Goal: Transaction & Acquisition: Purchase product/service

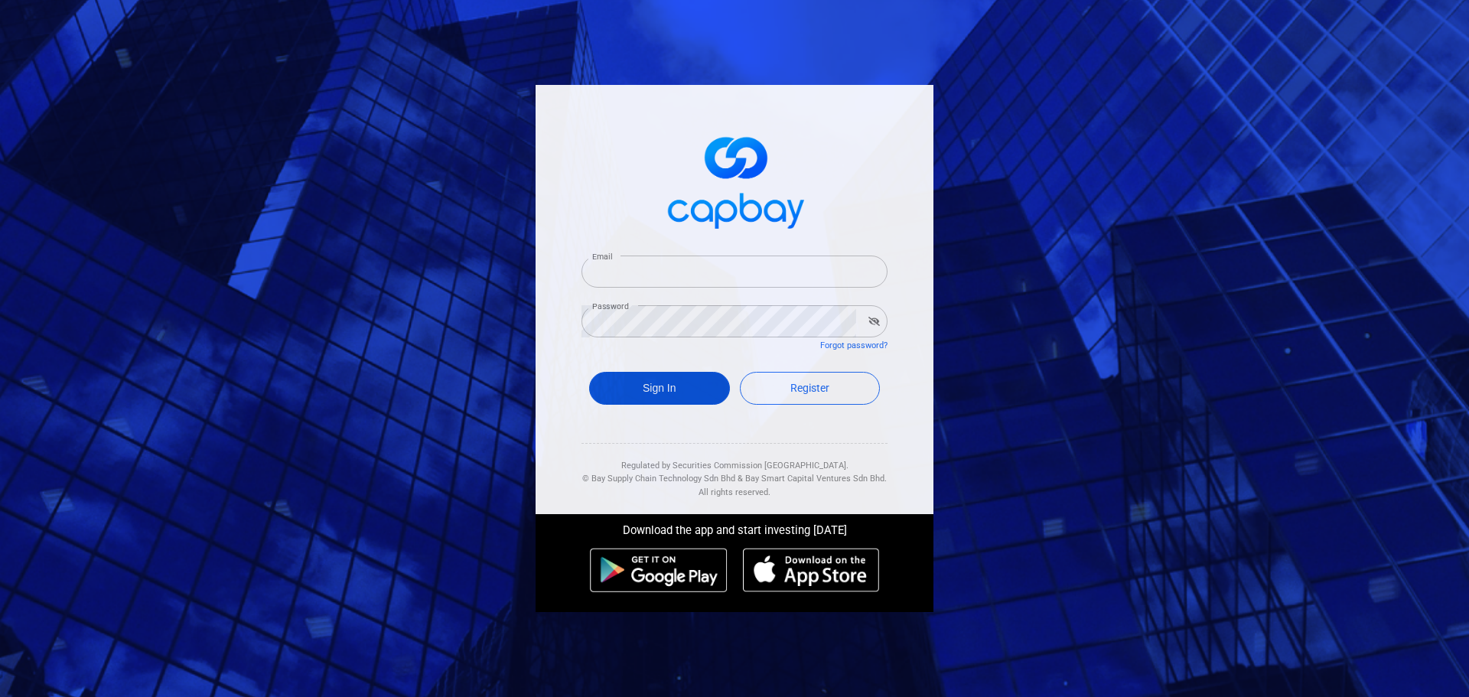
type input "[EMAIL_ADDRESS][DOMAIN_NAME]"
click at [671, 384] on button "Sign In" at bounding box center [659, 388] width 141 height 33
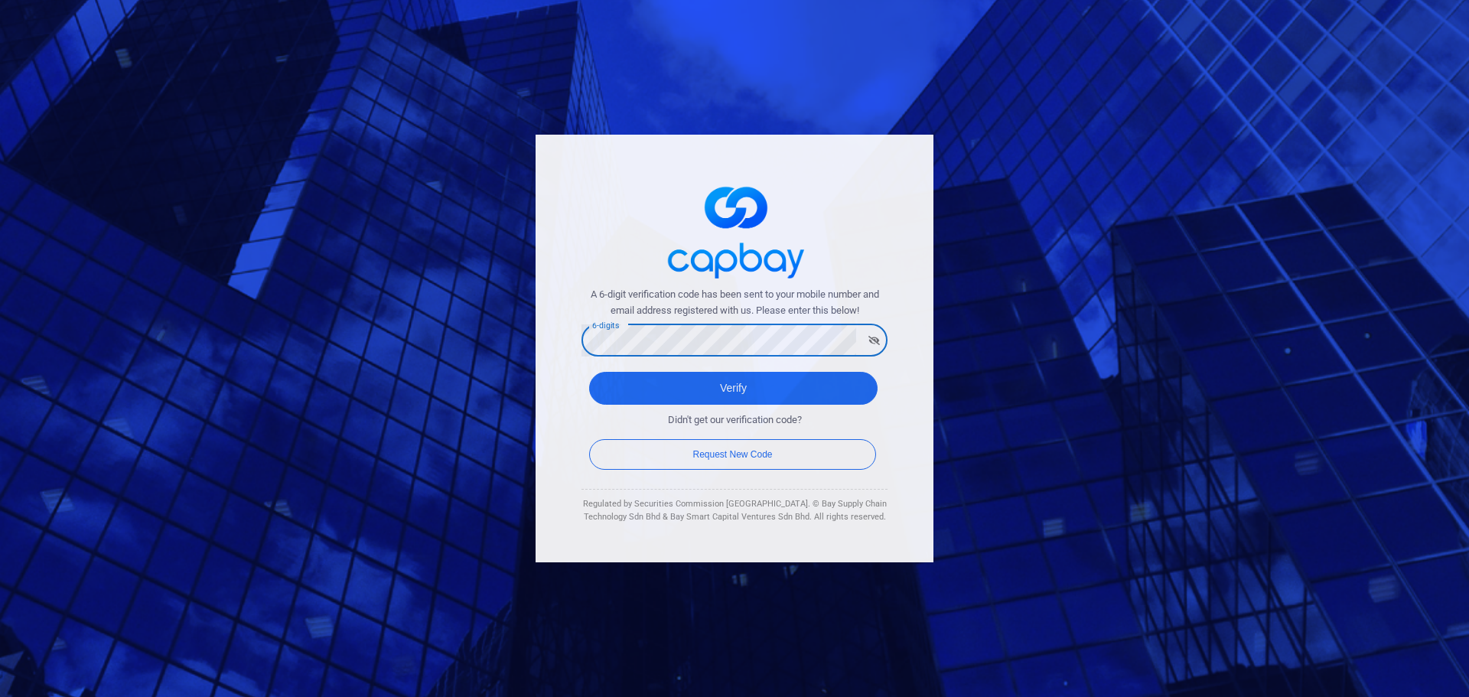
click at [589, 372] on button "Verify" at bounding box center [733, 388] width 288 height 33
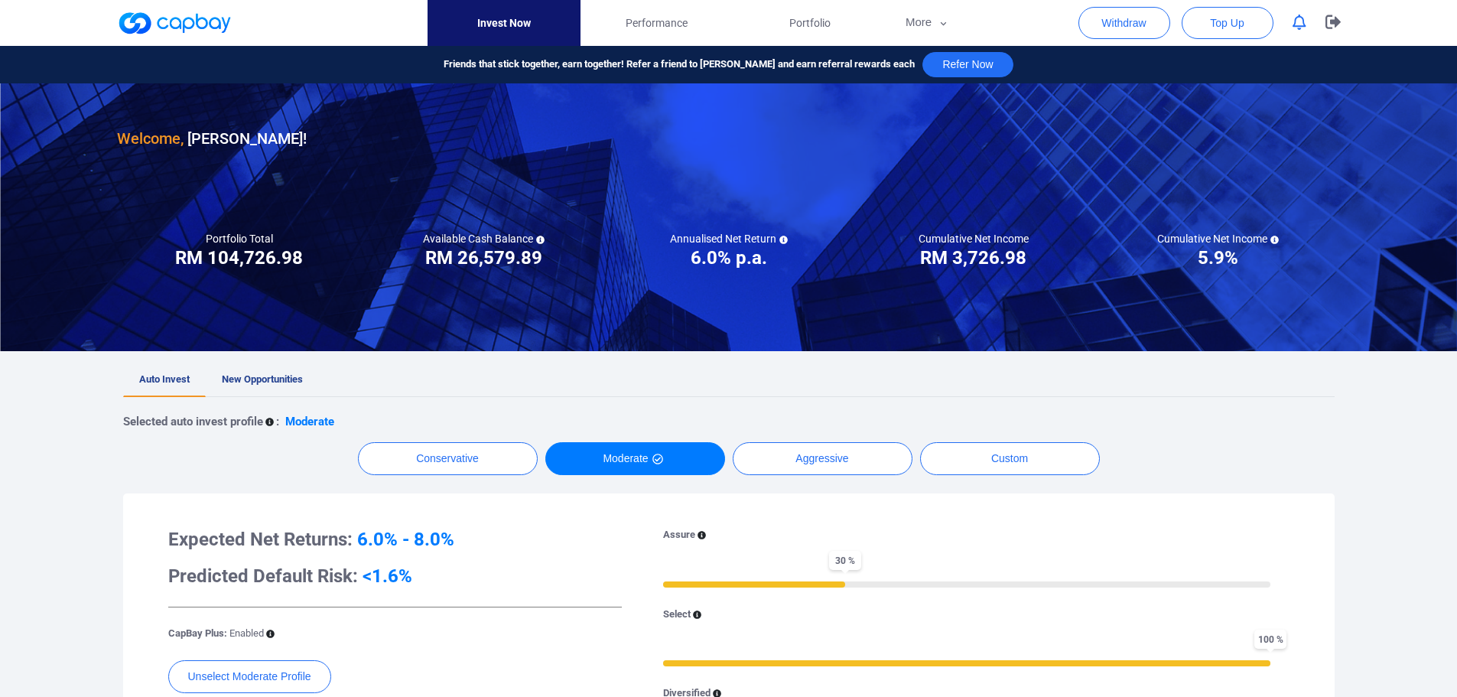
click at [1298, 22] on icon "button" at bounding box center [1300, 23] width 14 height 16
click at [273, 383] on span "New Opportunities" at bounding box center [262, 378] width 81 height 11
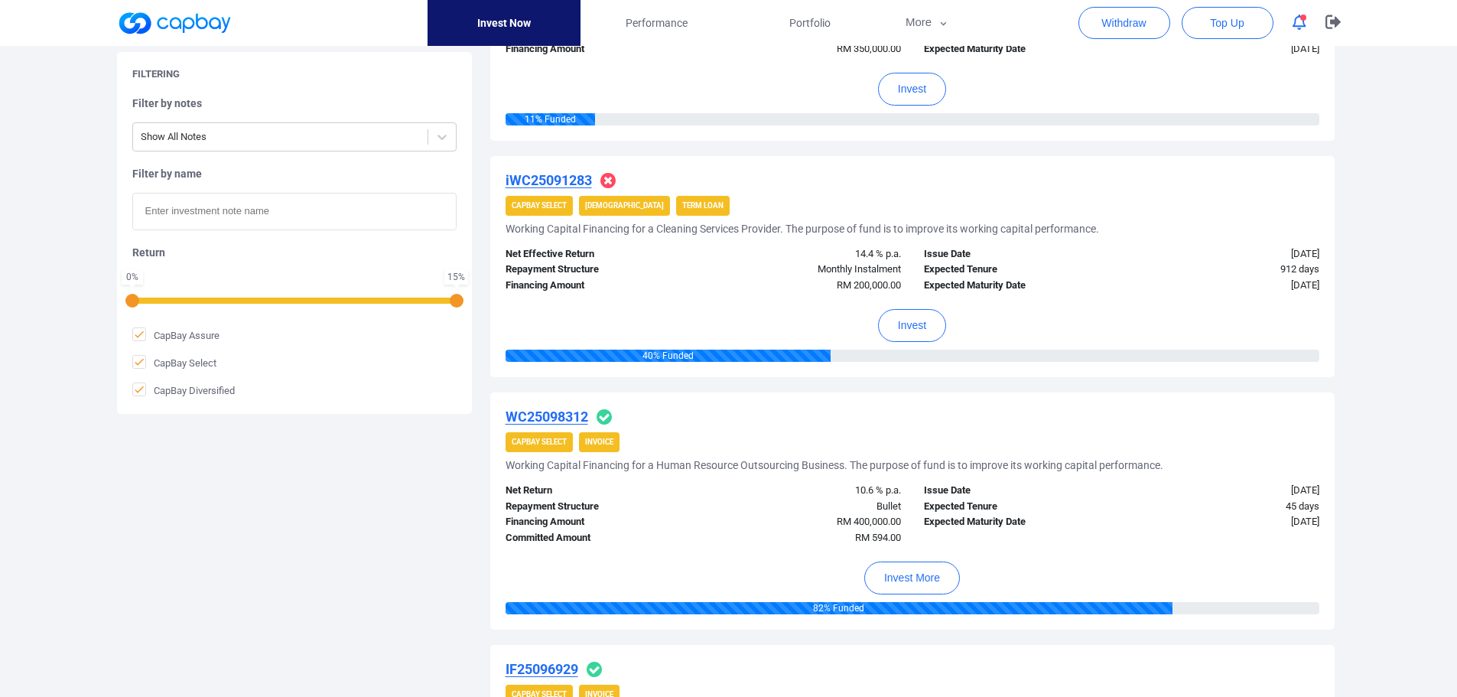
scroll to position [459, 0]
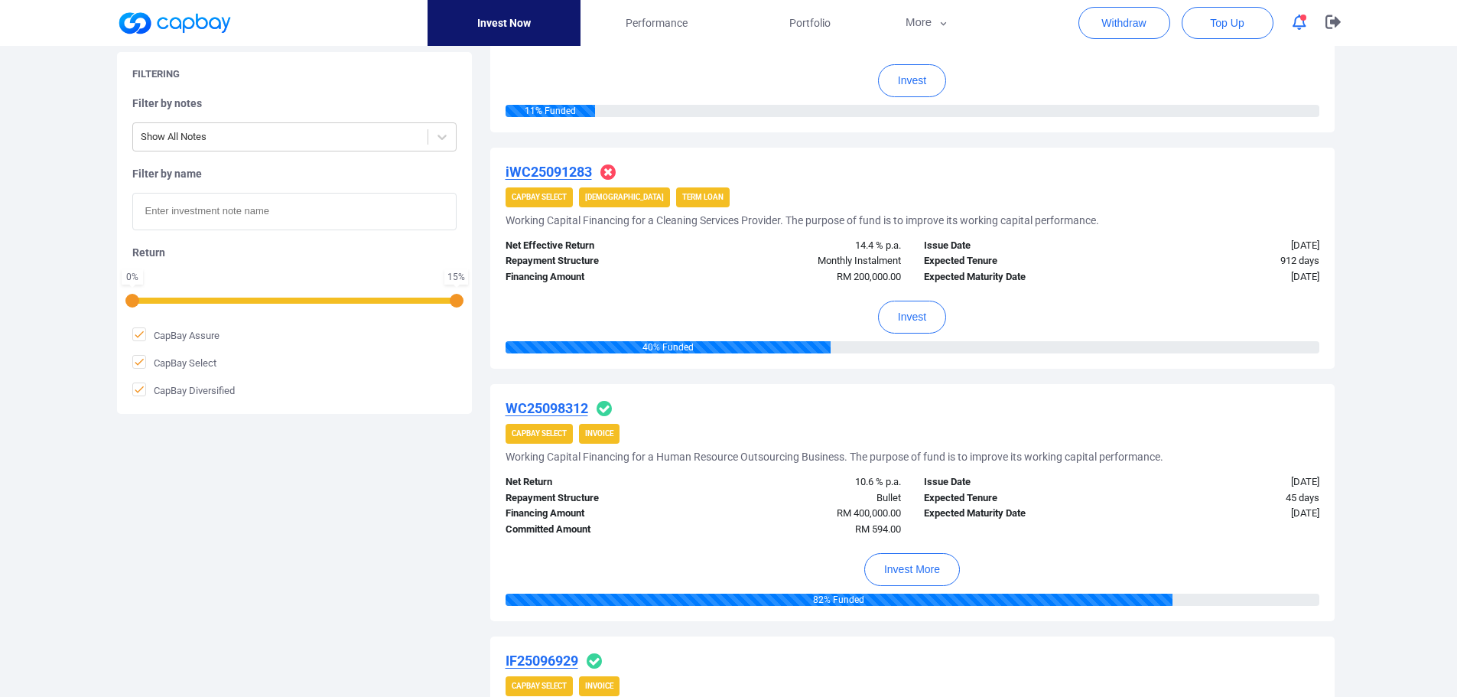
click at [565, 405] on u "WC25098312" at bounding box center [547, 408] width 83 height 16
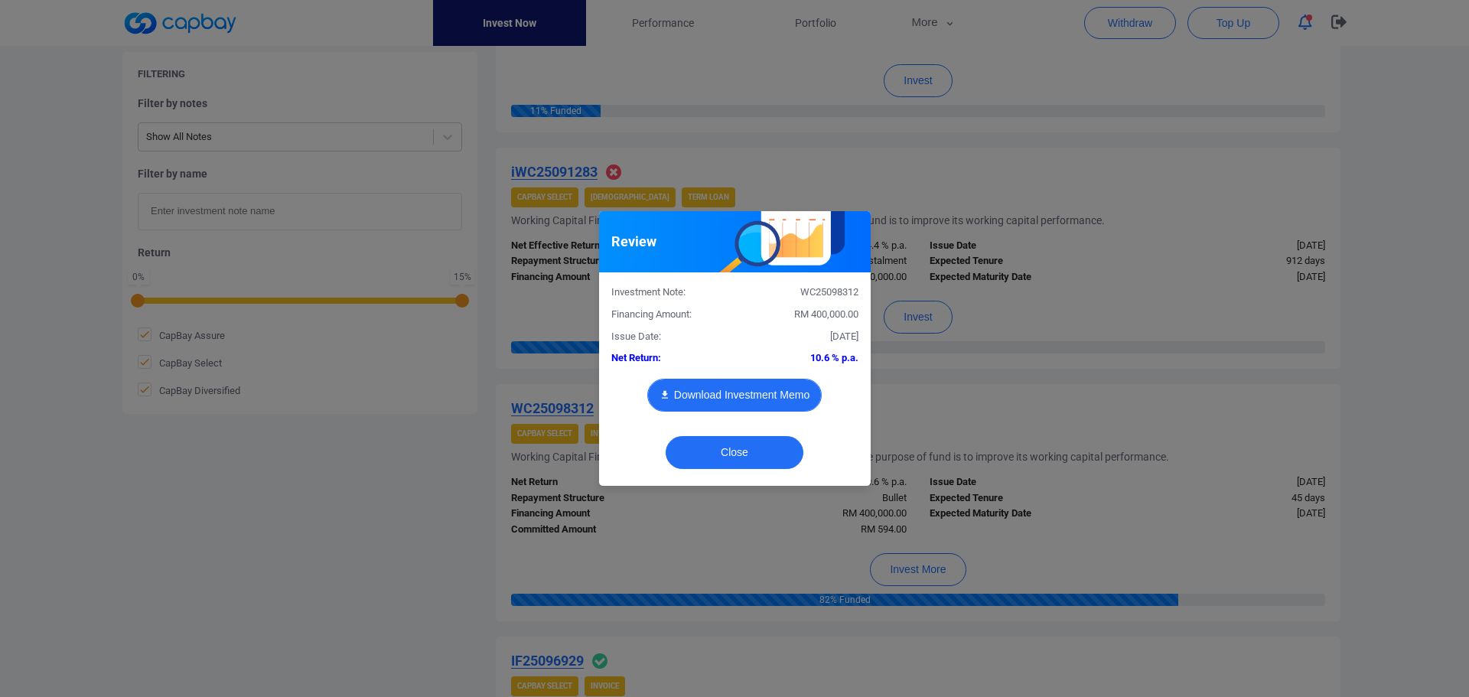
click at [753, 399] on button "Download Investment Memo" at bounding box center [734, 395] width 174 height 33
click at [763, 452] on button "Close" at bounding box center [734, 452] width 138 height 33
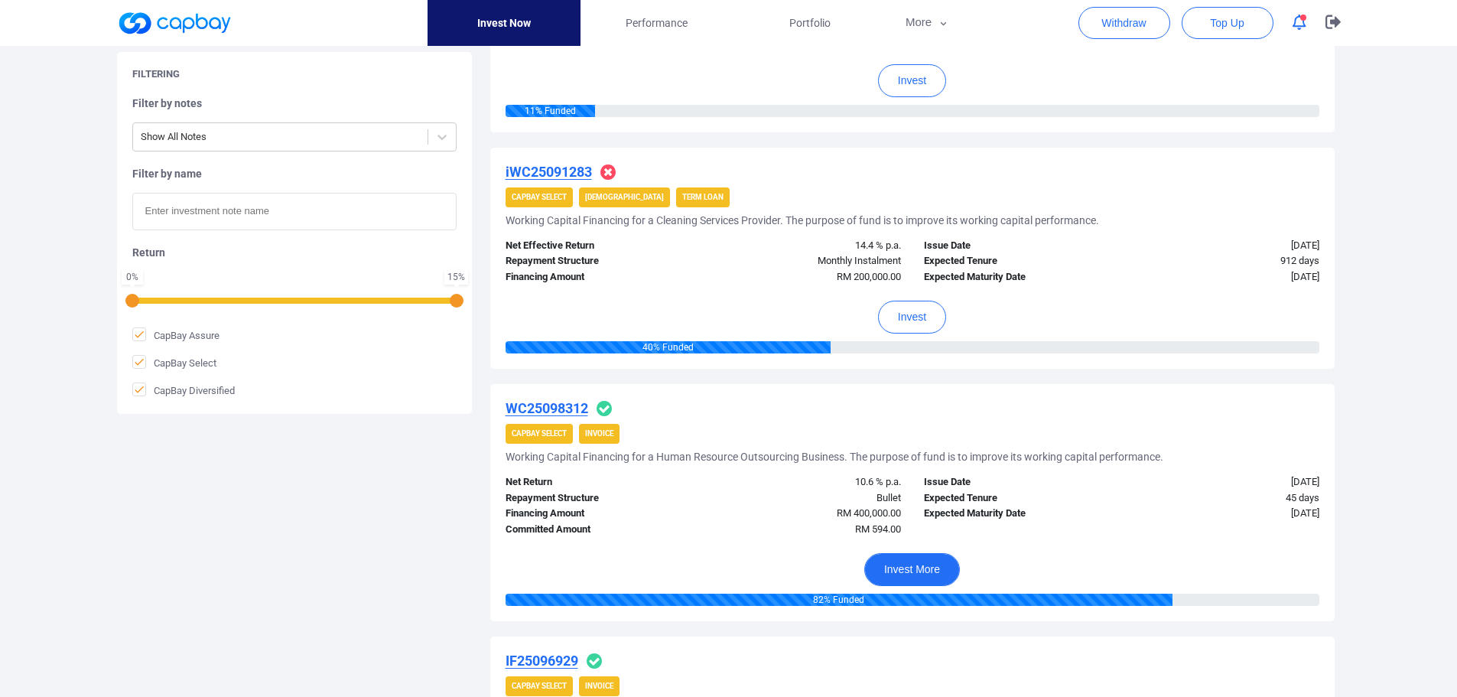
click at [915, 568] on button "Invest More" at bounding box center [912, 569] width 96 height 33
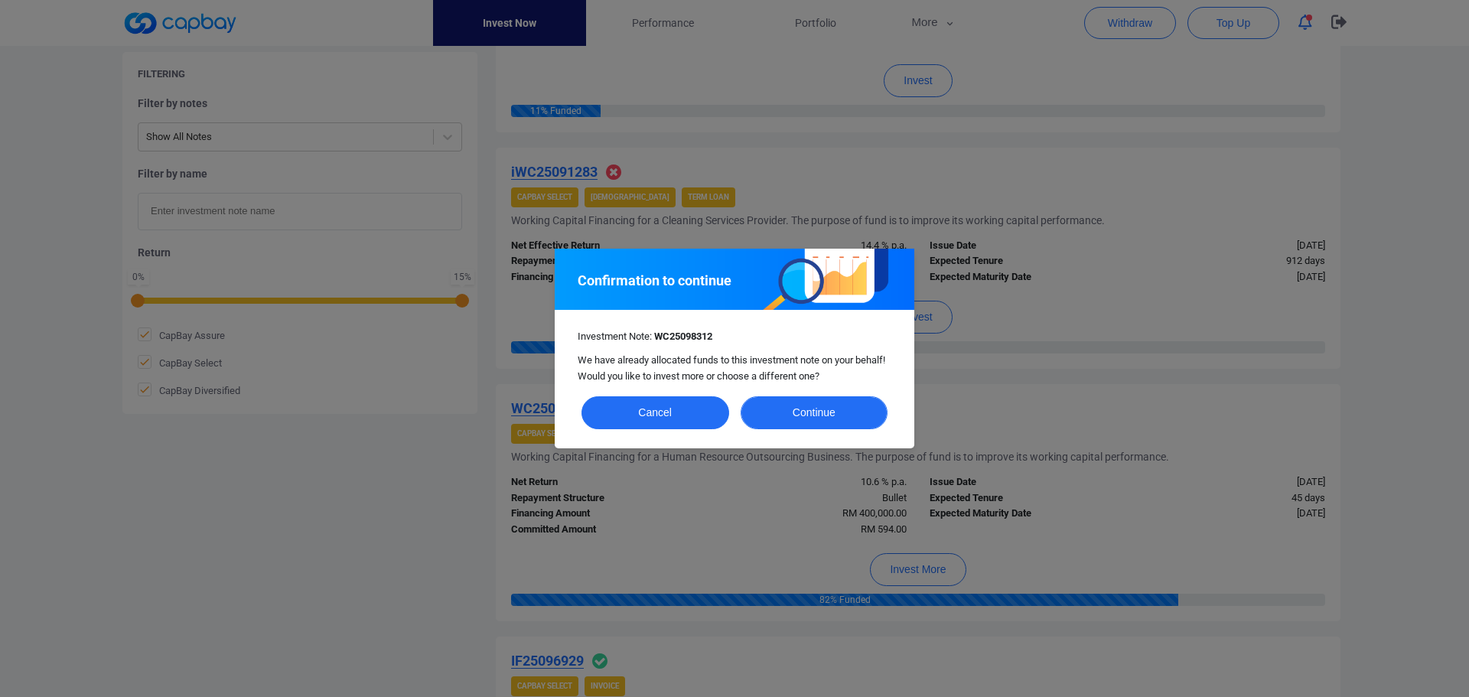
click at [796, 414] on button "Continue" at bounding box center [814, 412] width 148 height 33
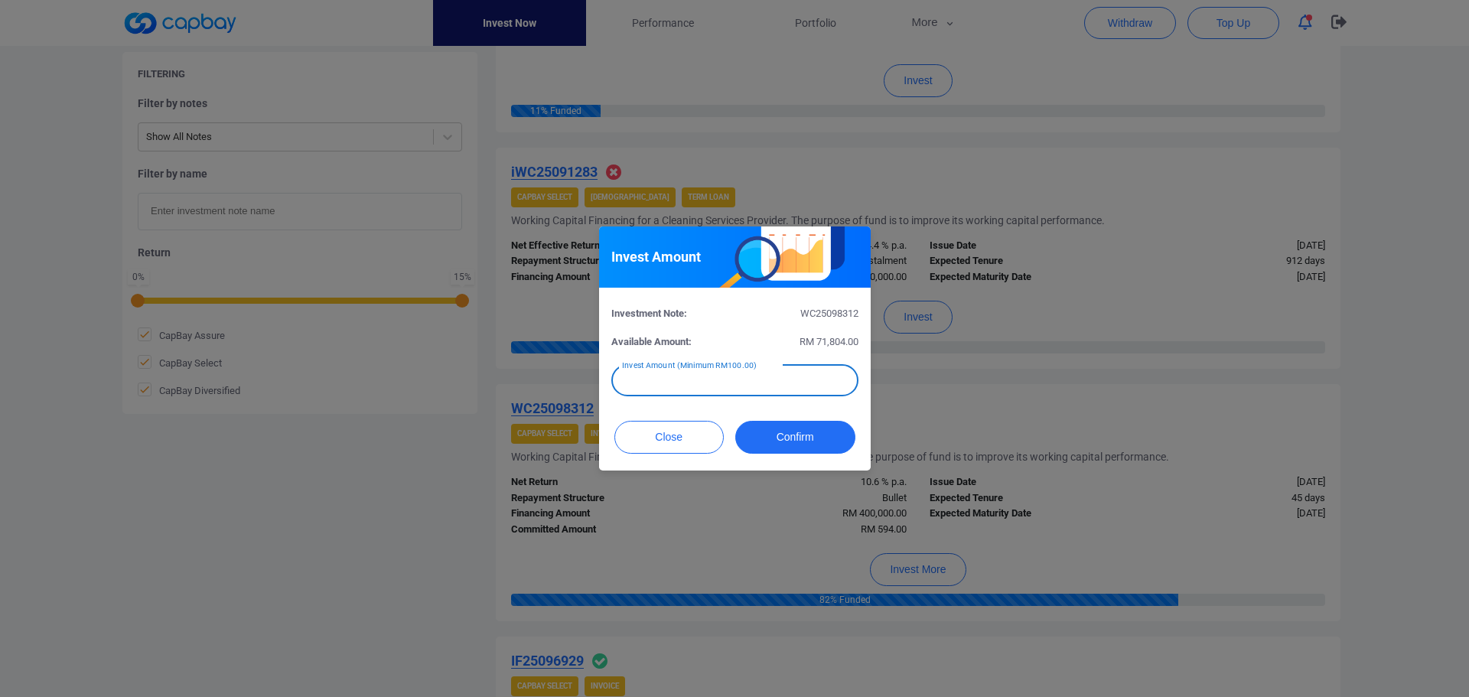
click at [688, 379] on input "text" at bounding box center [734, 380] width 247 height 32
type input "RM 1,000"
click at [802, 436] on button "Confirm" at bounding box center [795, 437] width 120 height 33
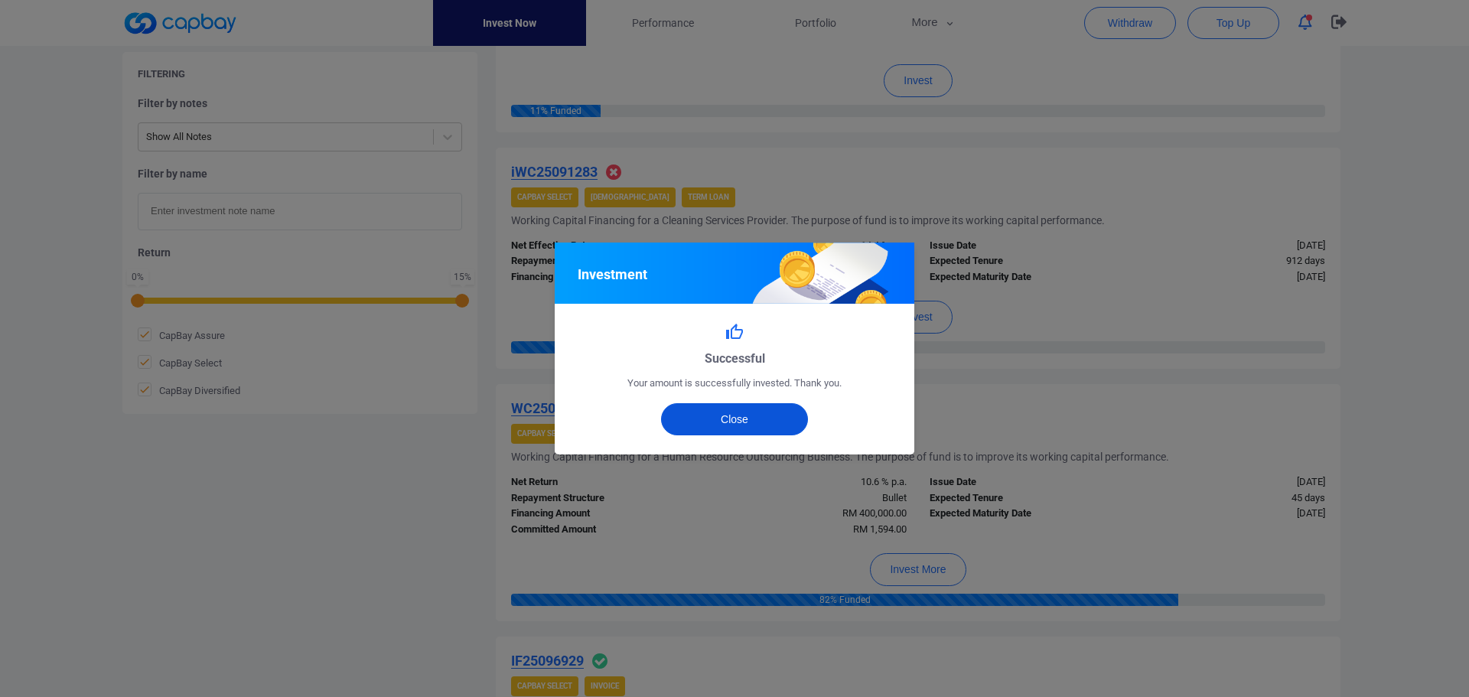
click at [729, 423] on button "Close" at bounding box center [735, 419] width 148 height 32
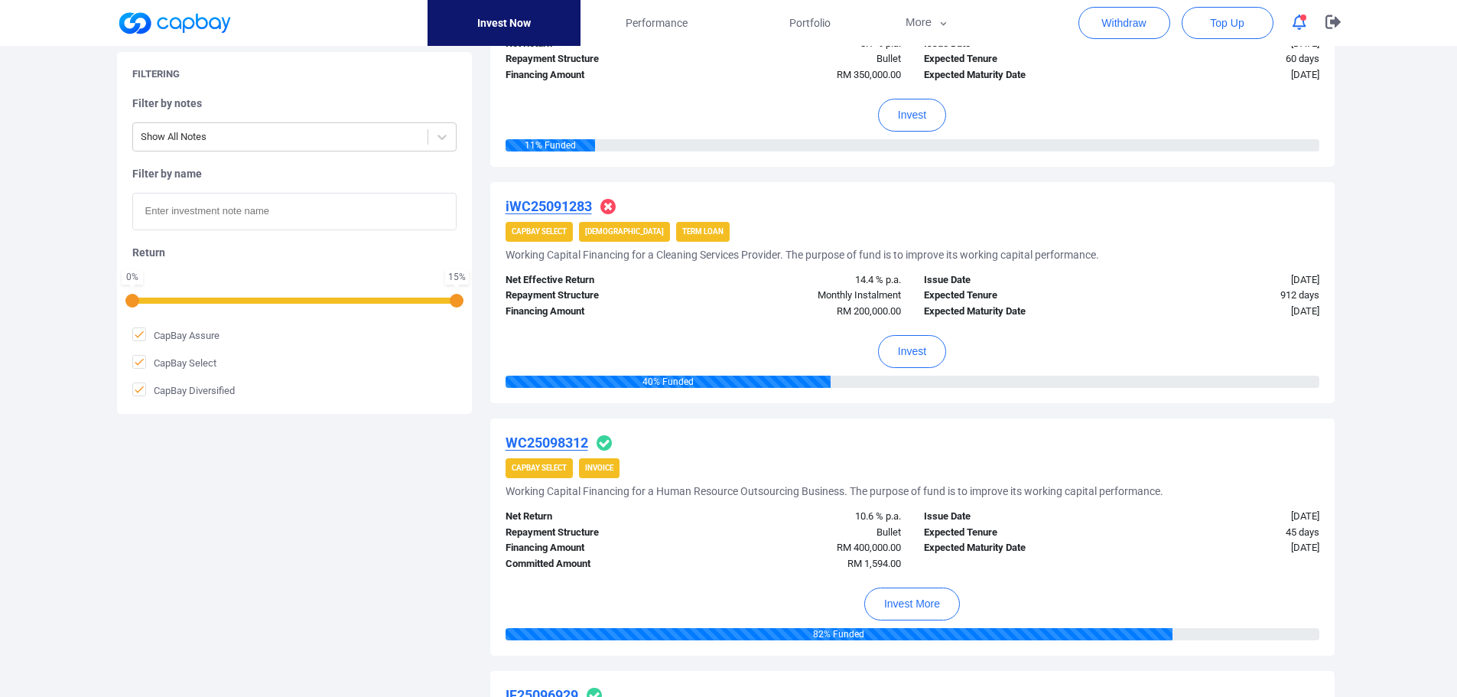
scroll to position [229, 0]
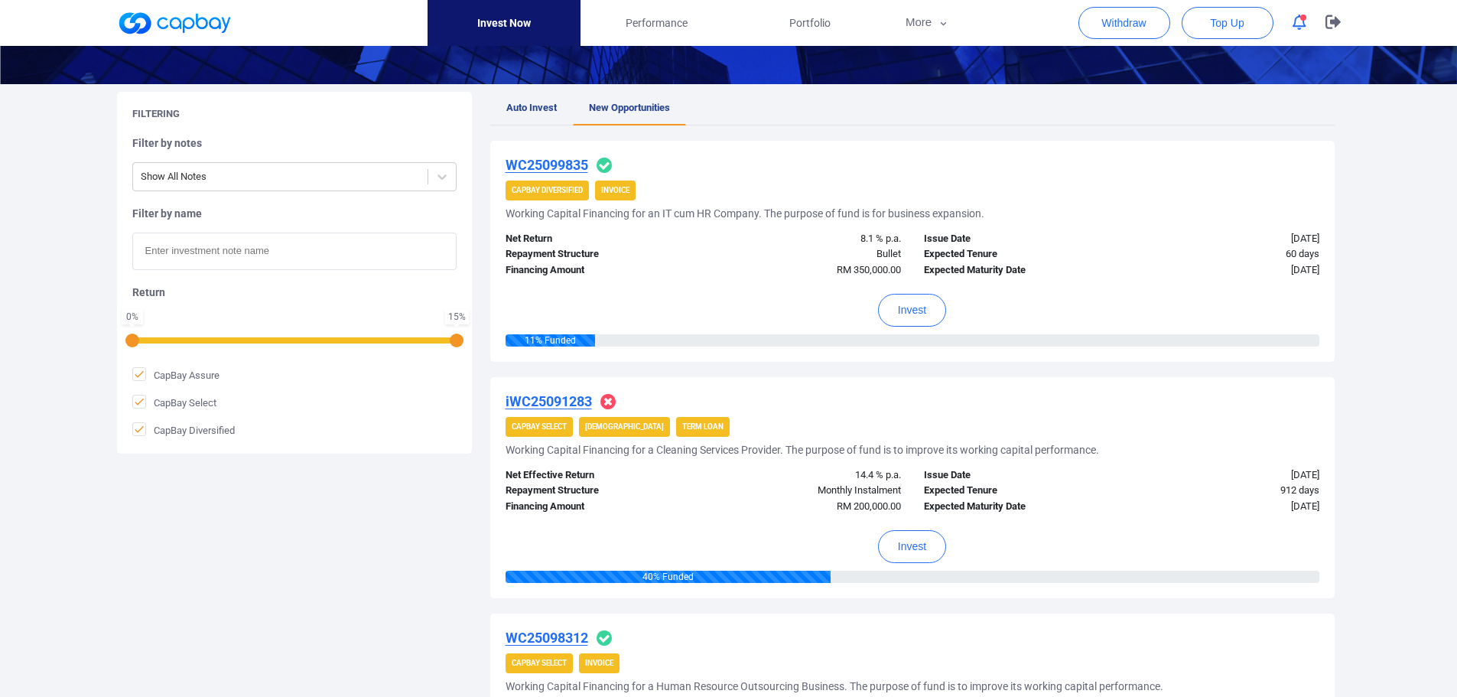
click at [563, 166] on u "WC25099835" at bounding box center [547, 165] width 83 height 16
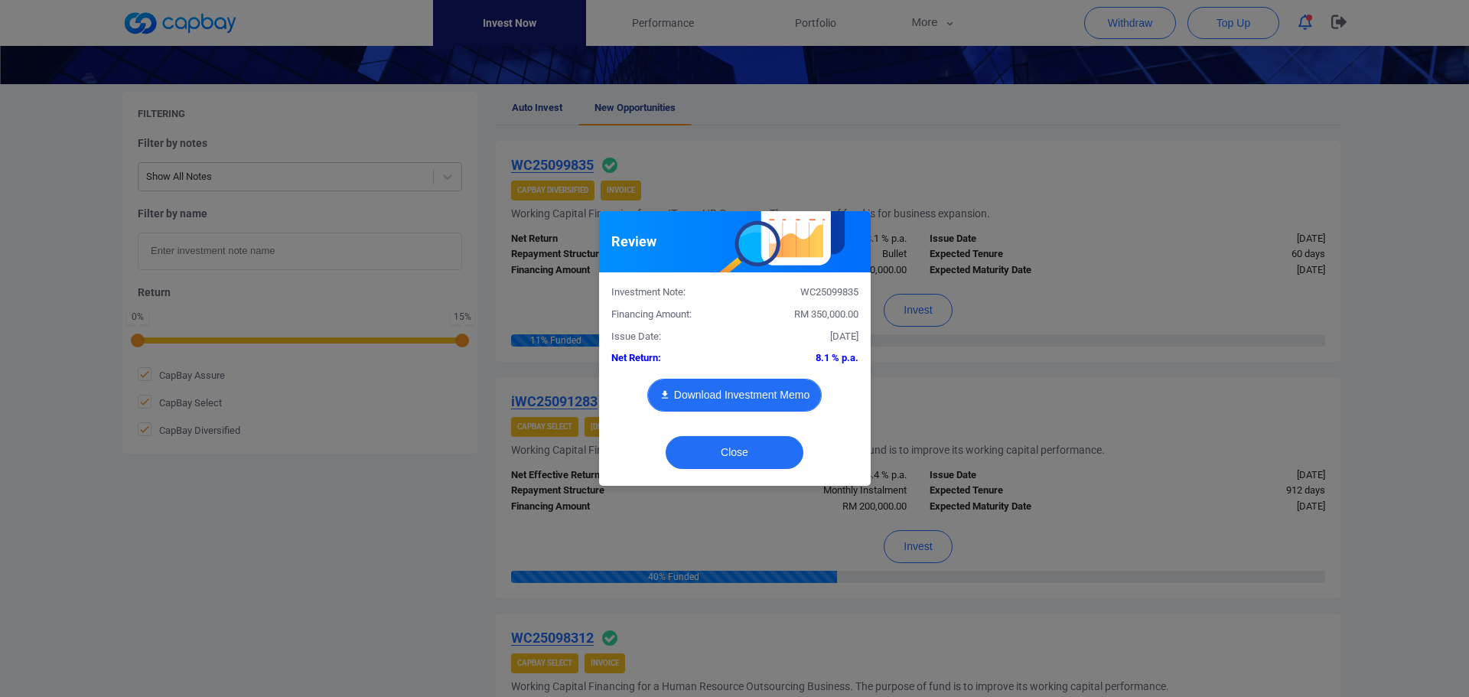
click at [721, 394] on button "Download Investment Memo" at bounding box center [734, 395] width 174 height 33
click at [747, 454] on button "Close" at bounding box center [734, 452] width 138 height 33
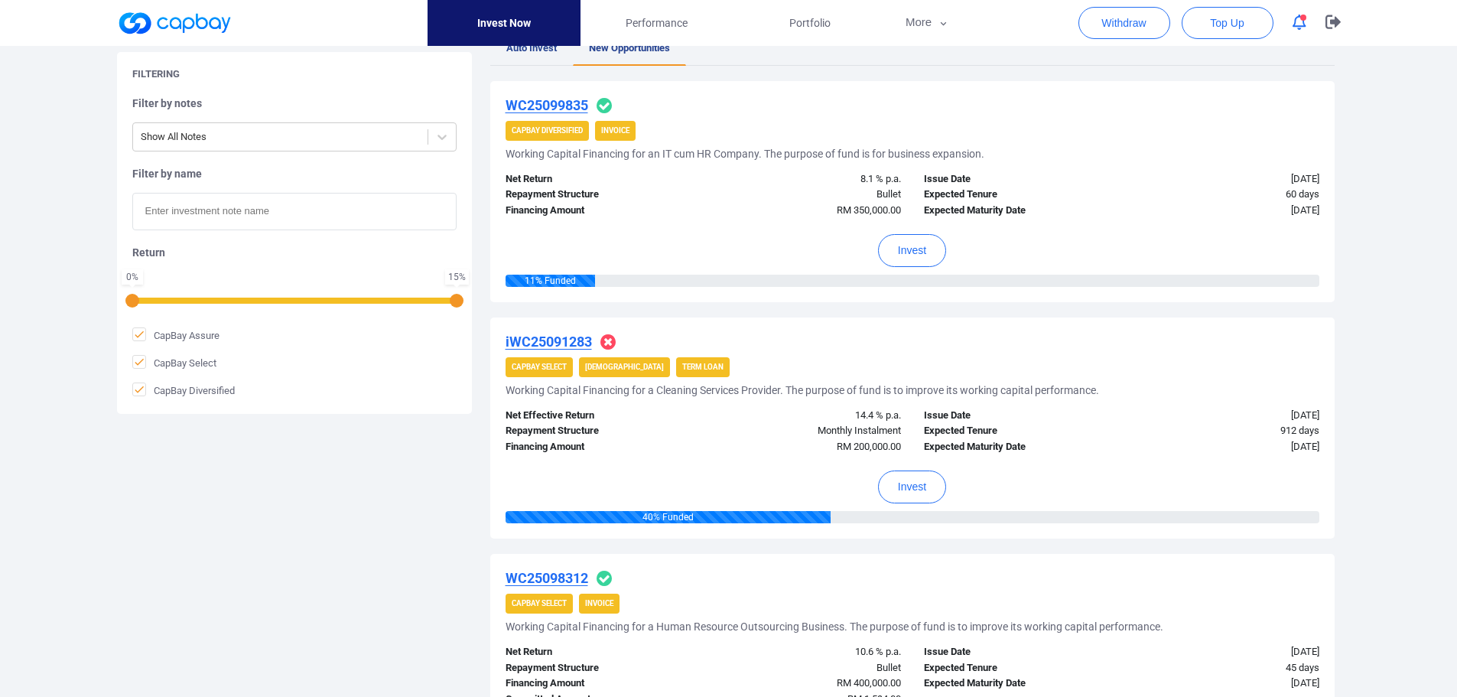
scroll to position [382, 0]
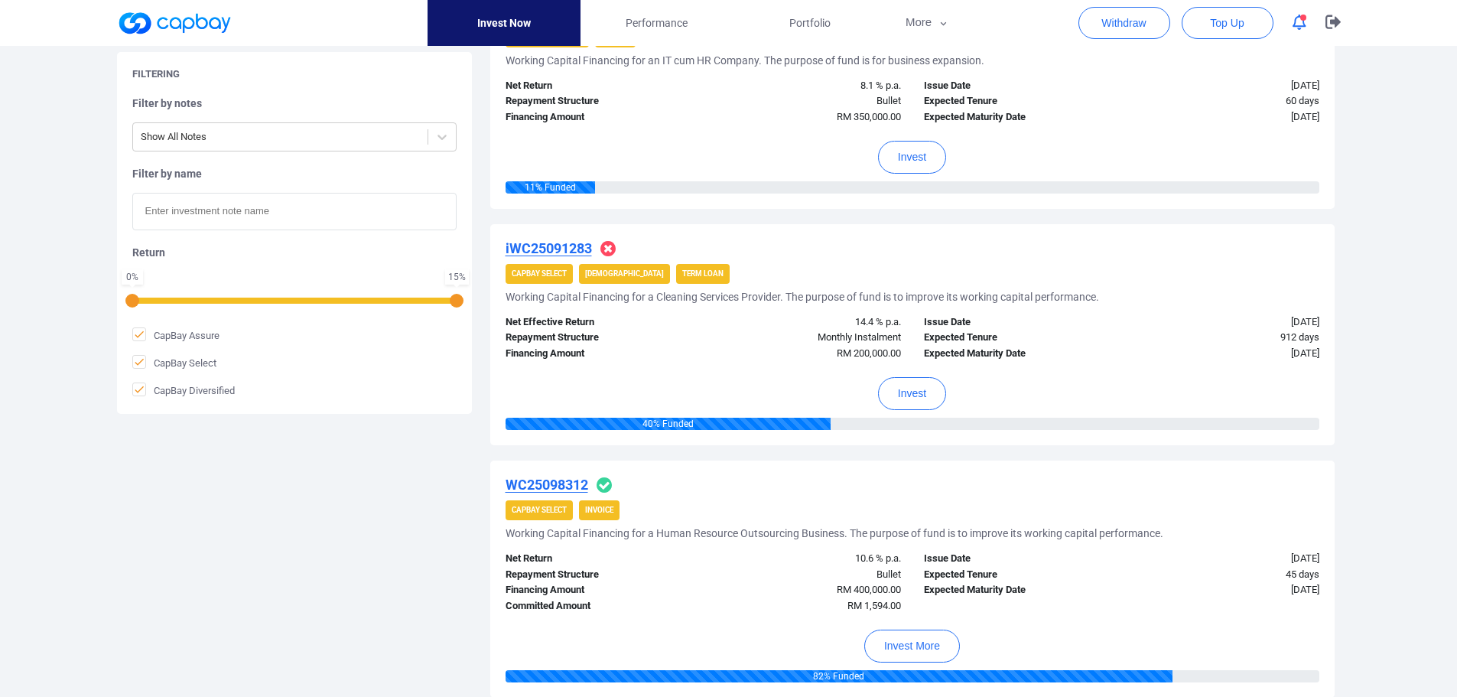
click at [543, 481] on u "WC25098312" at bounding box center [547, 485] width 83 height 16
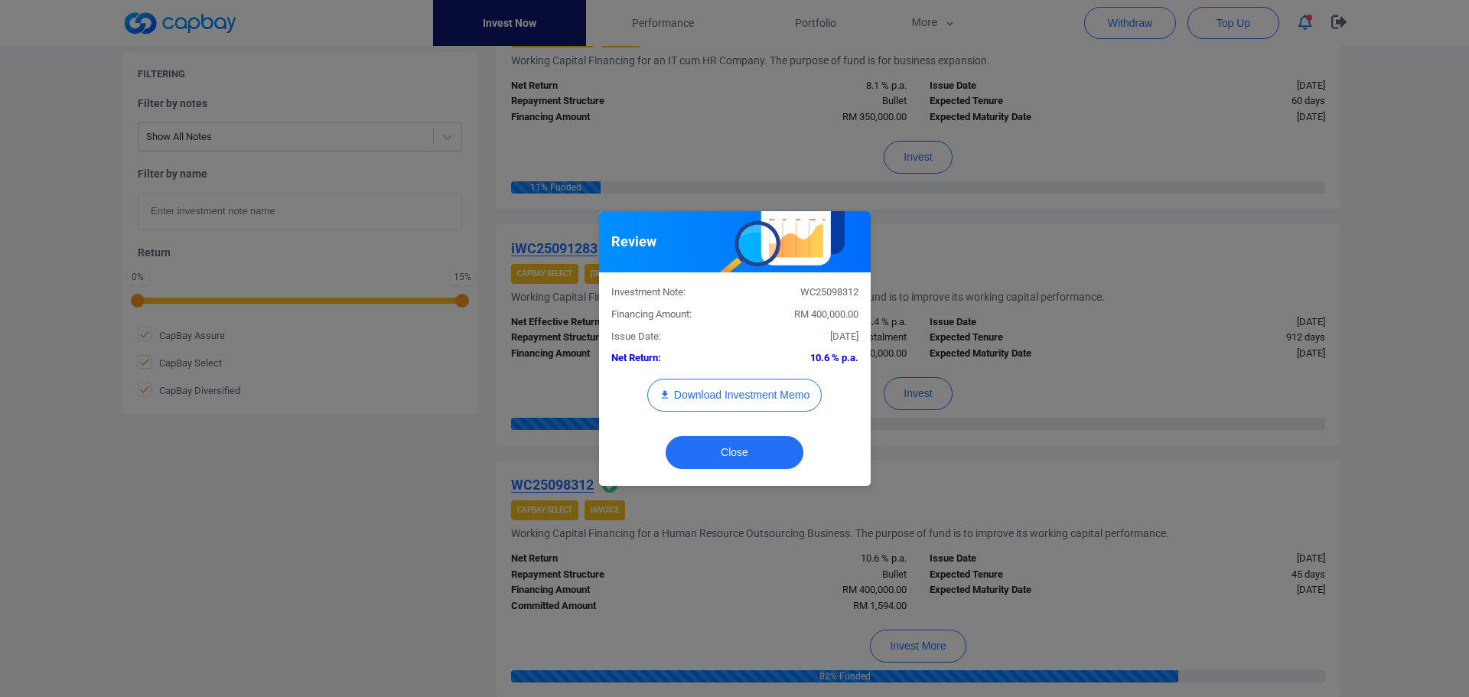
click at [1101, 268] on div "Review Investment Note: WC25098312 Financing Amount: RM 400,000.00 Issue Date: …" at bounding box center [734, 348] width 1469 height 697
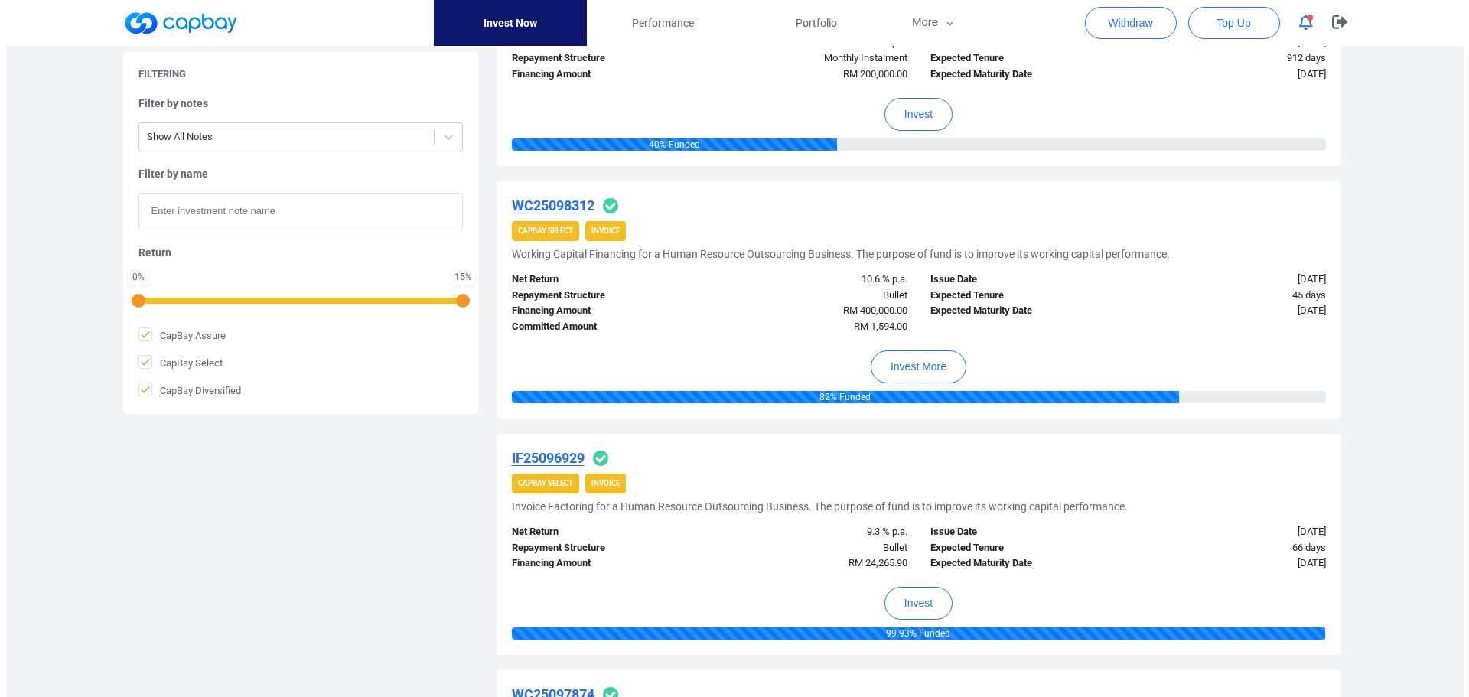
scroll to position [688, 0]
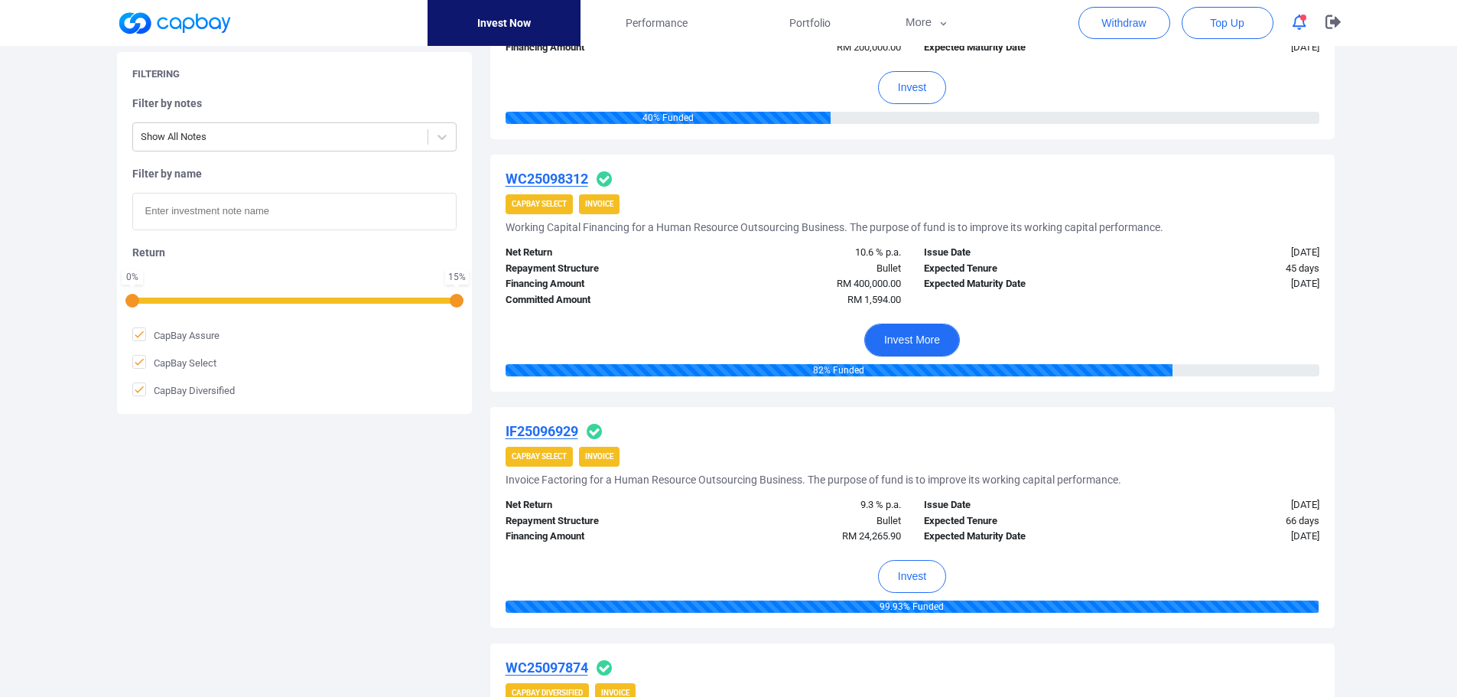
click at [892, 333] on button "Invest More" at bounding box center [912, 340] width 96 height 33
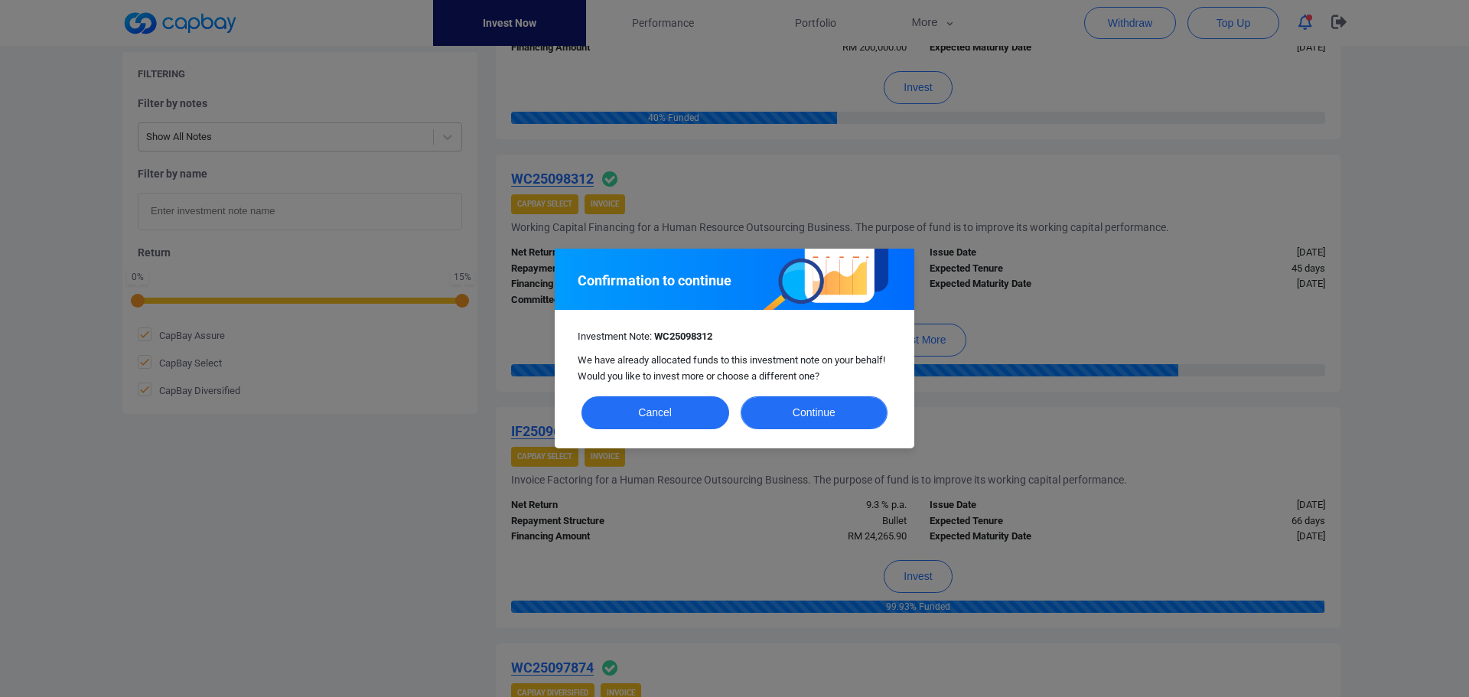
click at [831, 415] on button "Continue" at bounding box center [814, 412] width 148 height 33
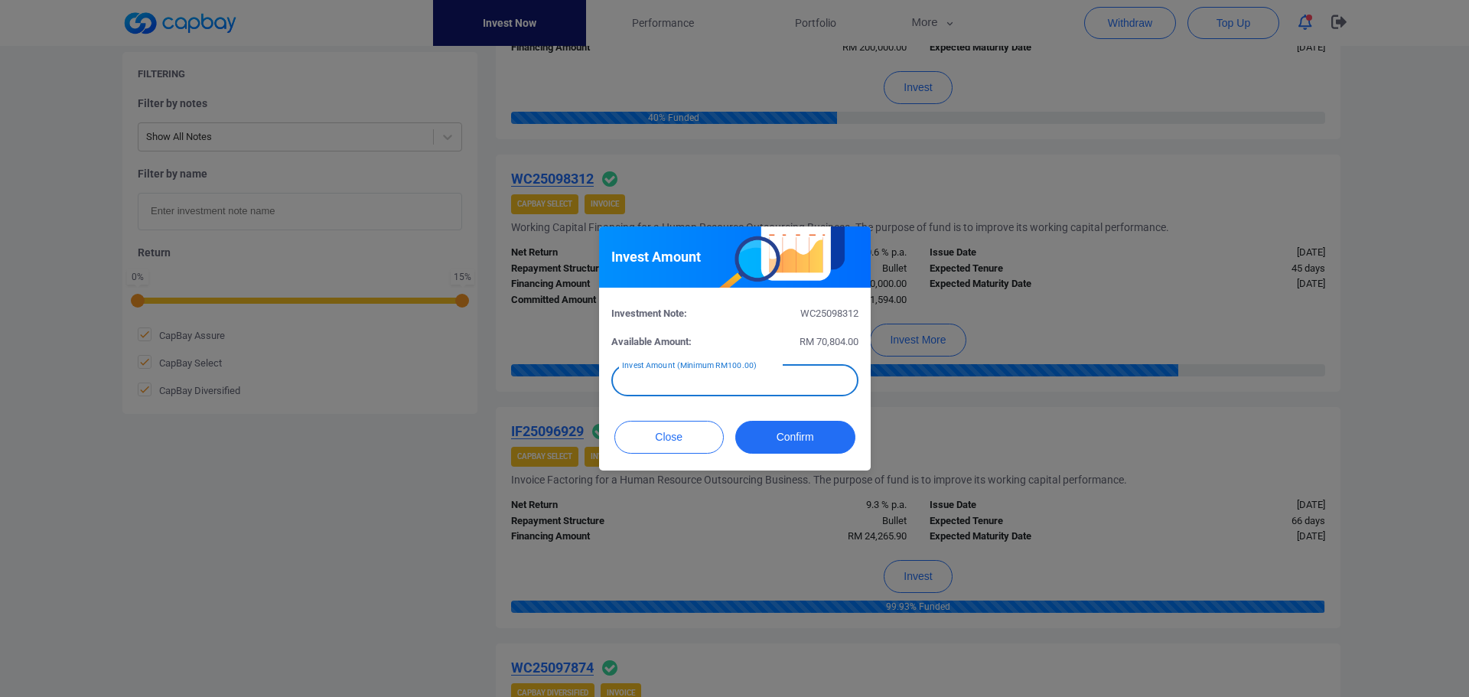
click at [755, 373] on div "Invest Amount (Minimum RM100.00) Invest Amount (Minimum RM100.00)" at bounding box center [734, 379] width 247 height 34
type input "RM 2,000"
click at [801, 435] on button "Confirm" at bounding box center [795, 437] width 120 height 33
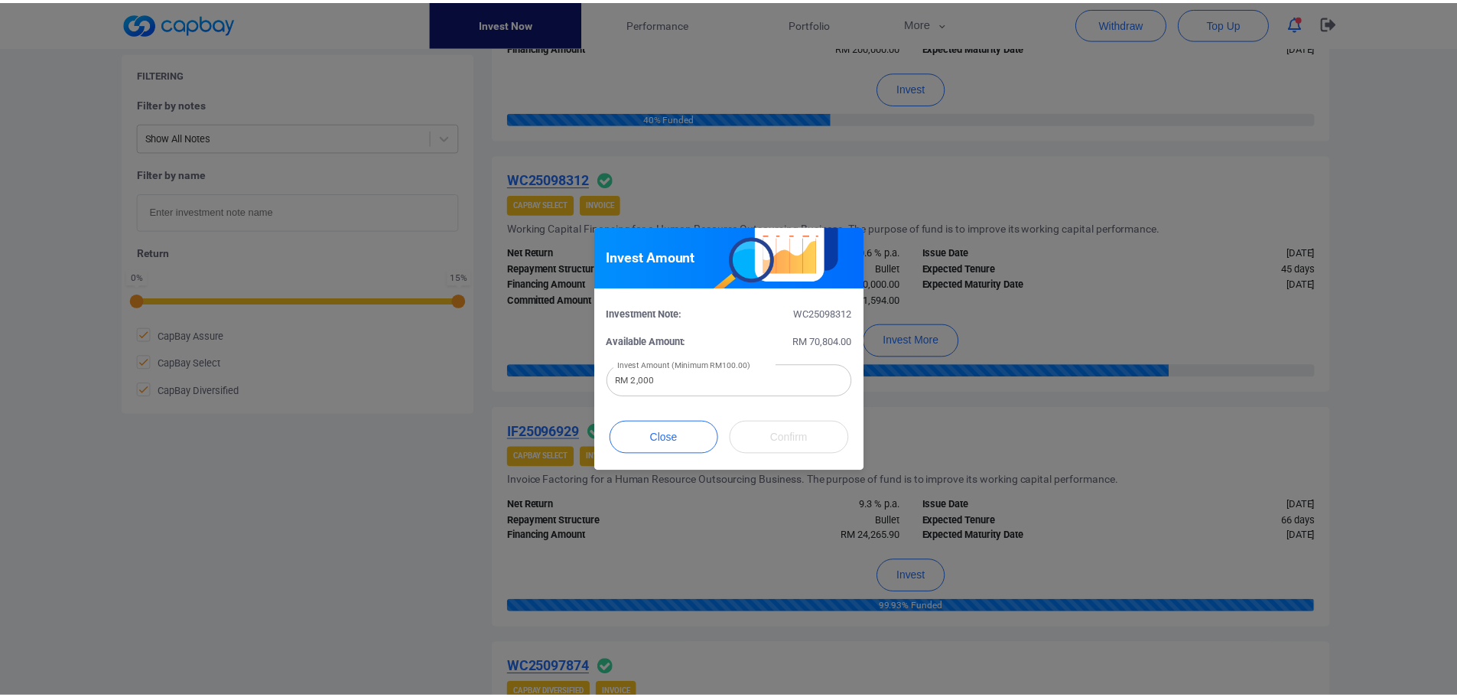
scroll to position [624, 0]
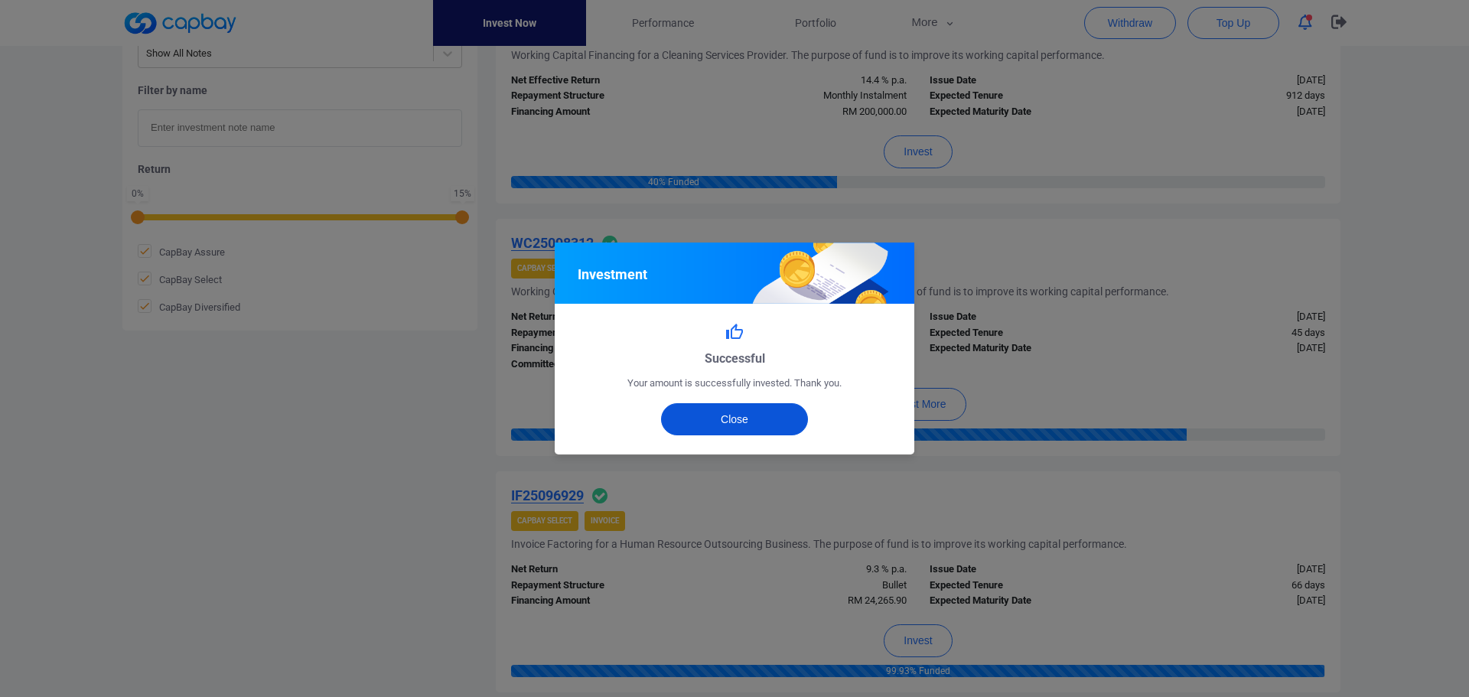
click at [753, 414] on button "Close" at bounding box center [735, 419] width 148 height 32
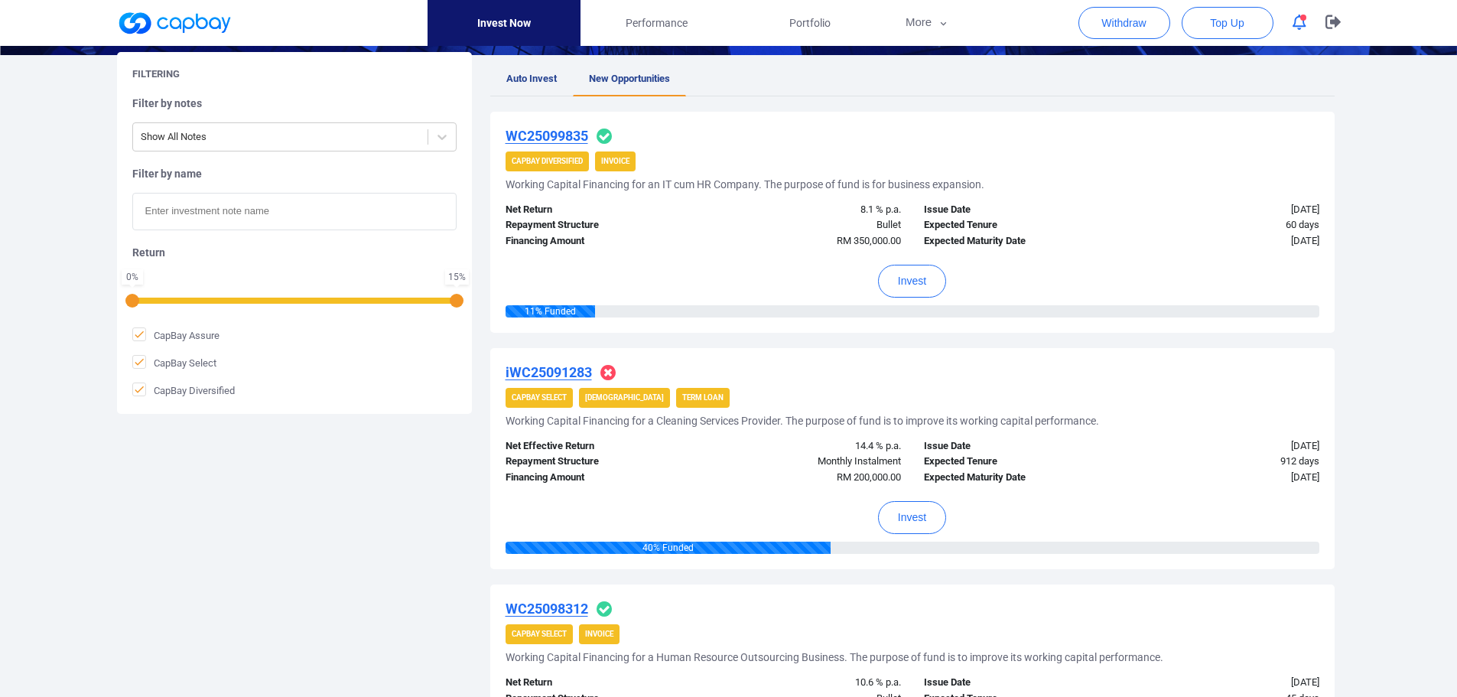
scroll to position [165, 0]
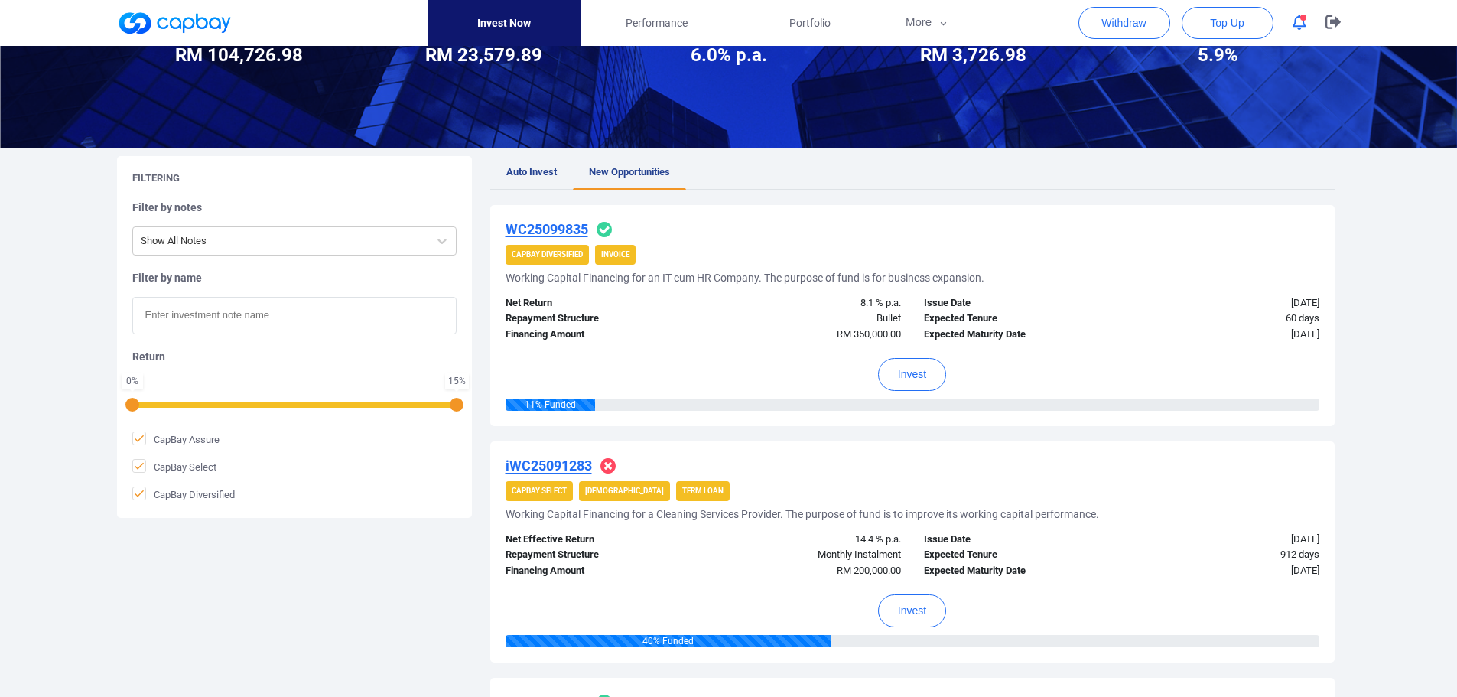
click at [564, 226] on u "WC25099835" at bounding box center [547, 229] width 83 height 16
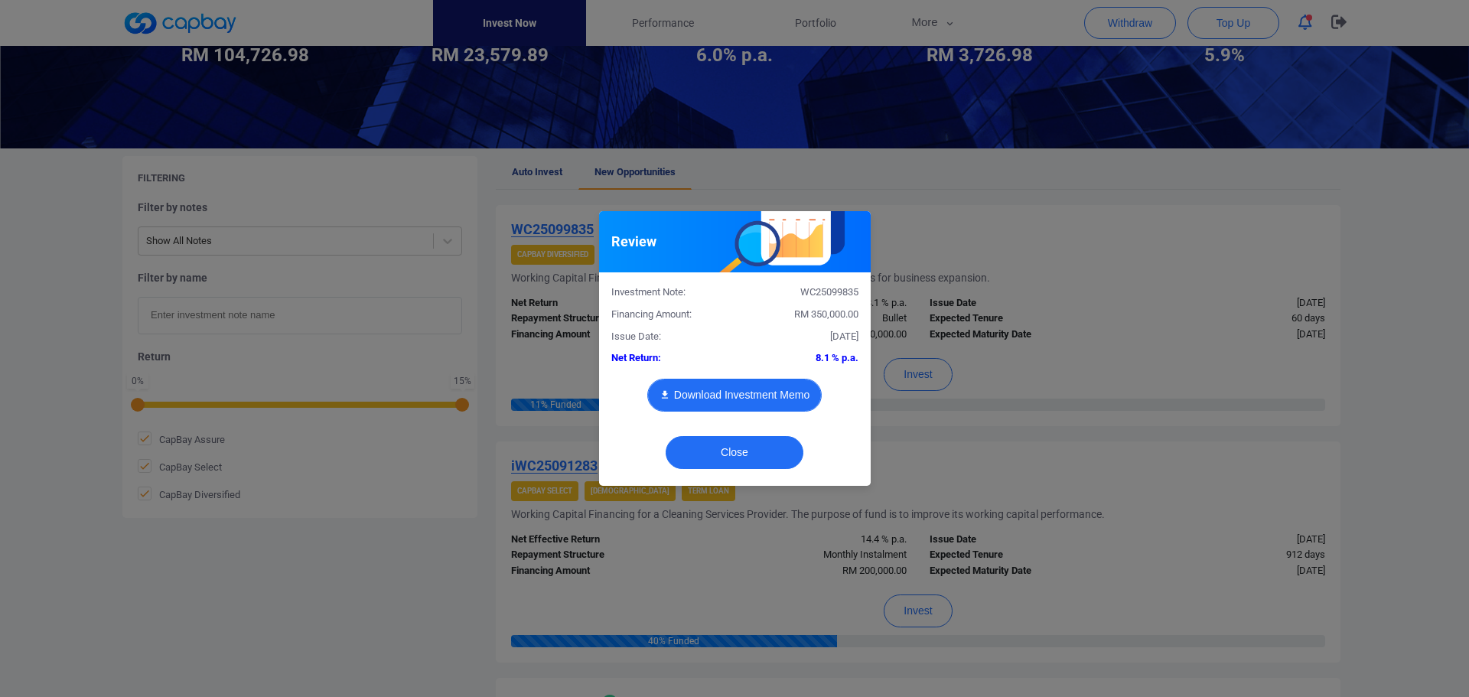
click at [734, 391] on button "Download Investment Memo" at bounding box center [734, 395] width 174 height 33
click at [1091, 214] on div "Review Investment Note: WC25099835 Financing Amount: RM 350,000.00 Issue Date: …" at bounding box center [734, 348] width 1469 height 697
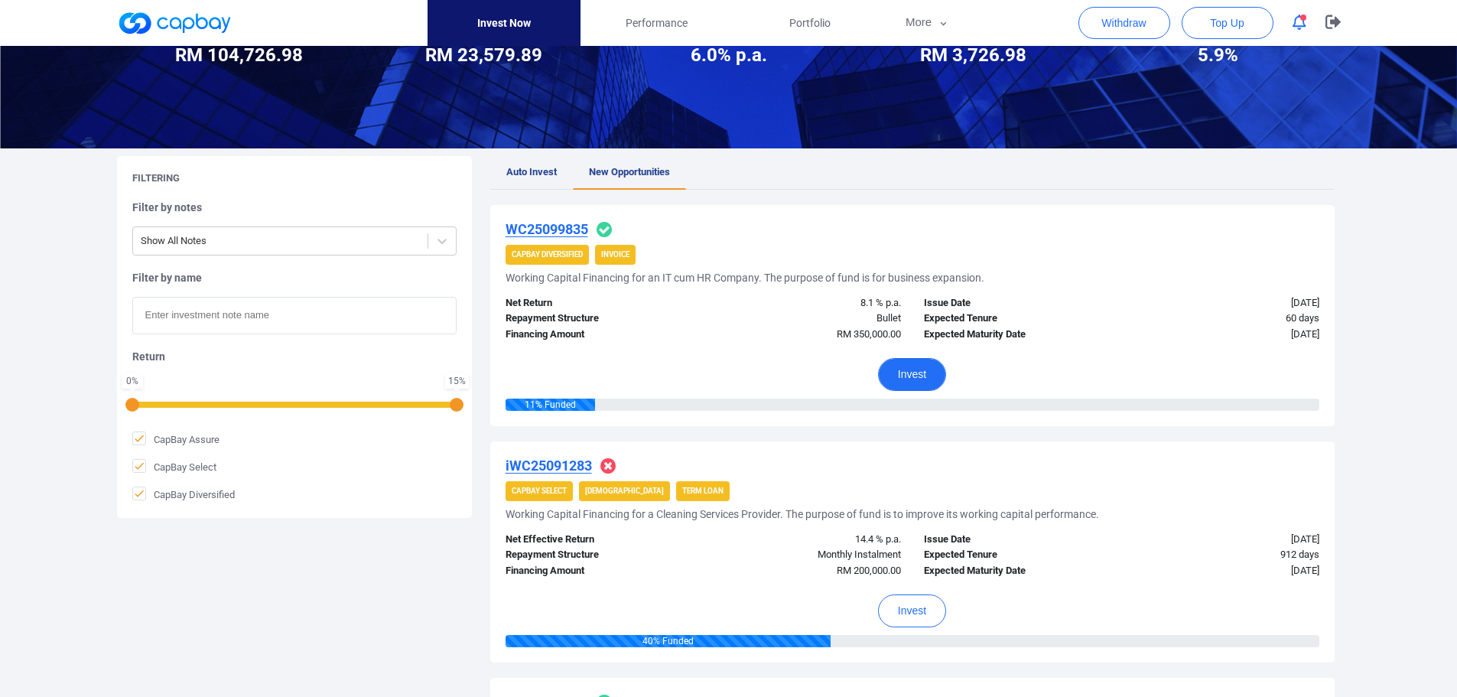
click at [931, 376] on button "Invest" at bounding box center [912, 374] width 68 height 33
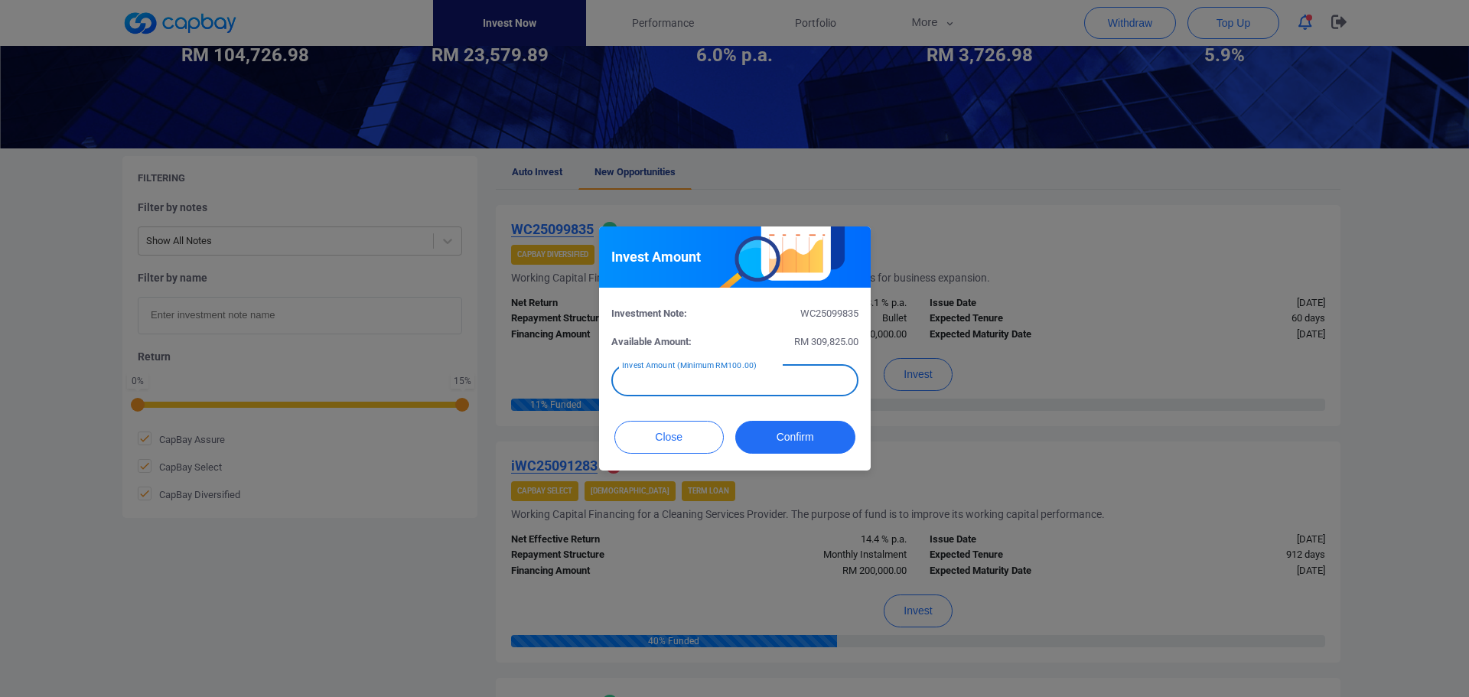
click at [760, 376] on input "text" at bounding box center [734, 380] width 247 height 32
type input "RM 2,000"
click at [786, 434] on button "Confirm" at bounding box center [795, 437] width 120 height 33
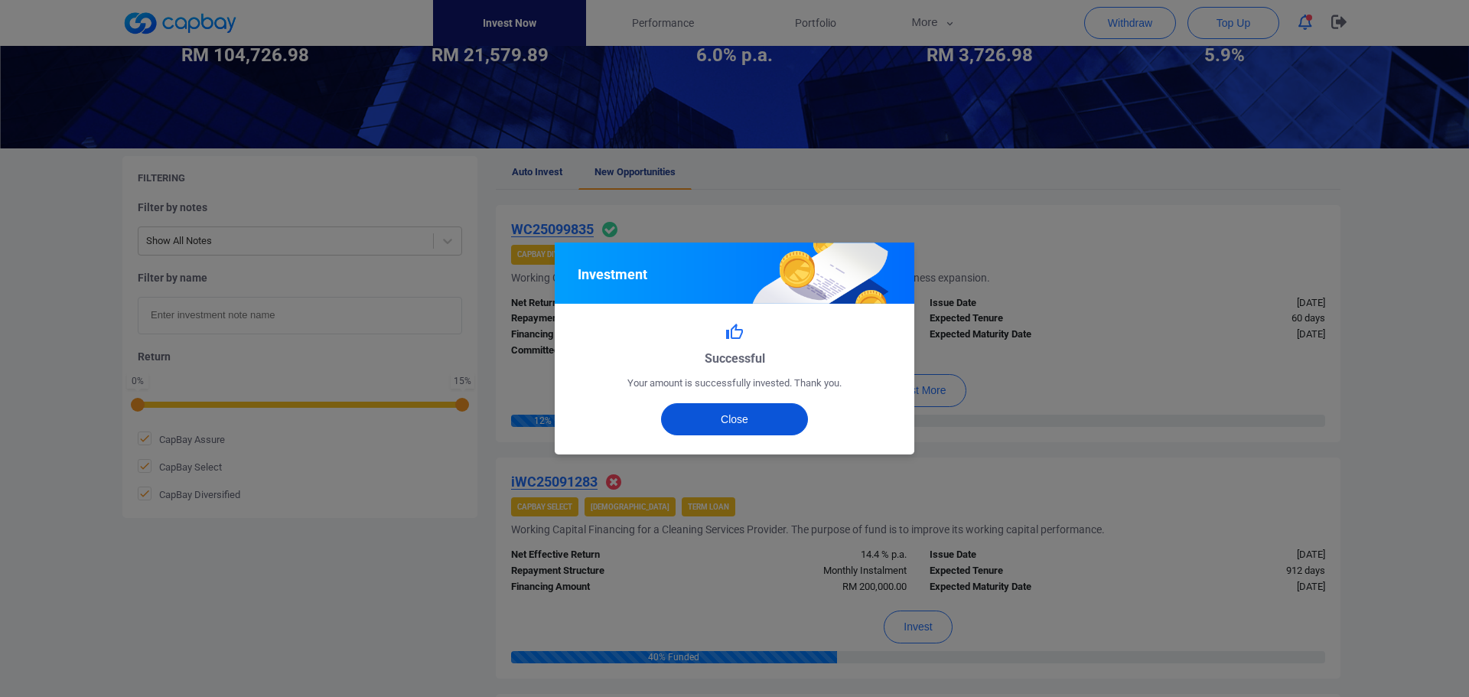
click at [754, 419] on button "Close" at bounding box center [735, 419] width 148 height 32
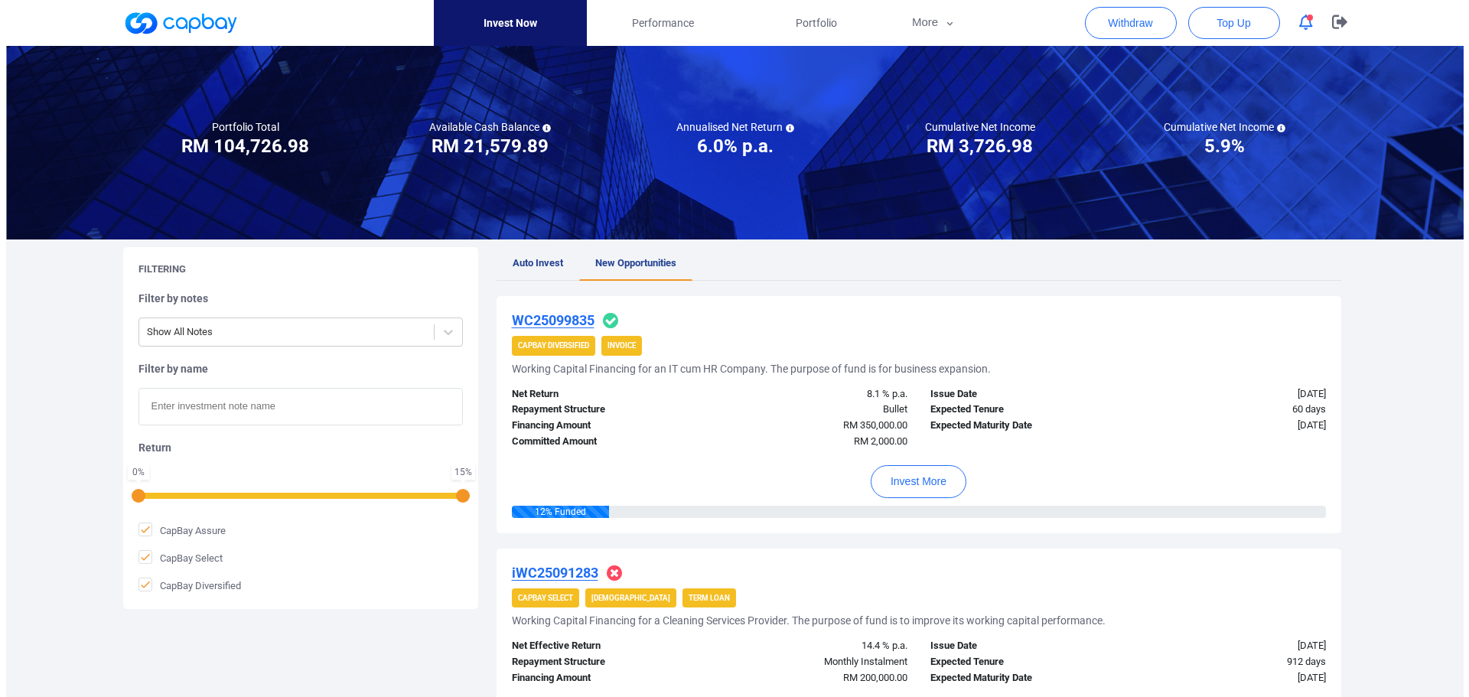
scroll to position [0, 0]
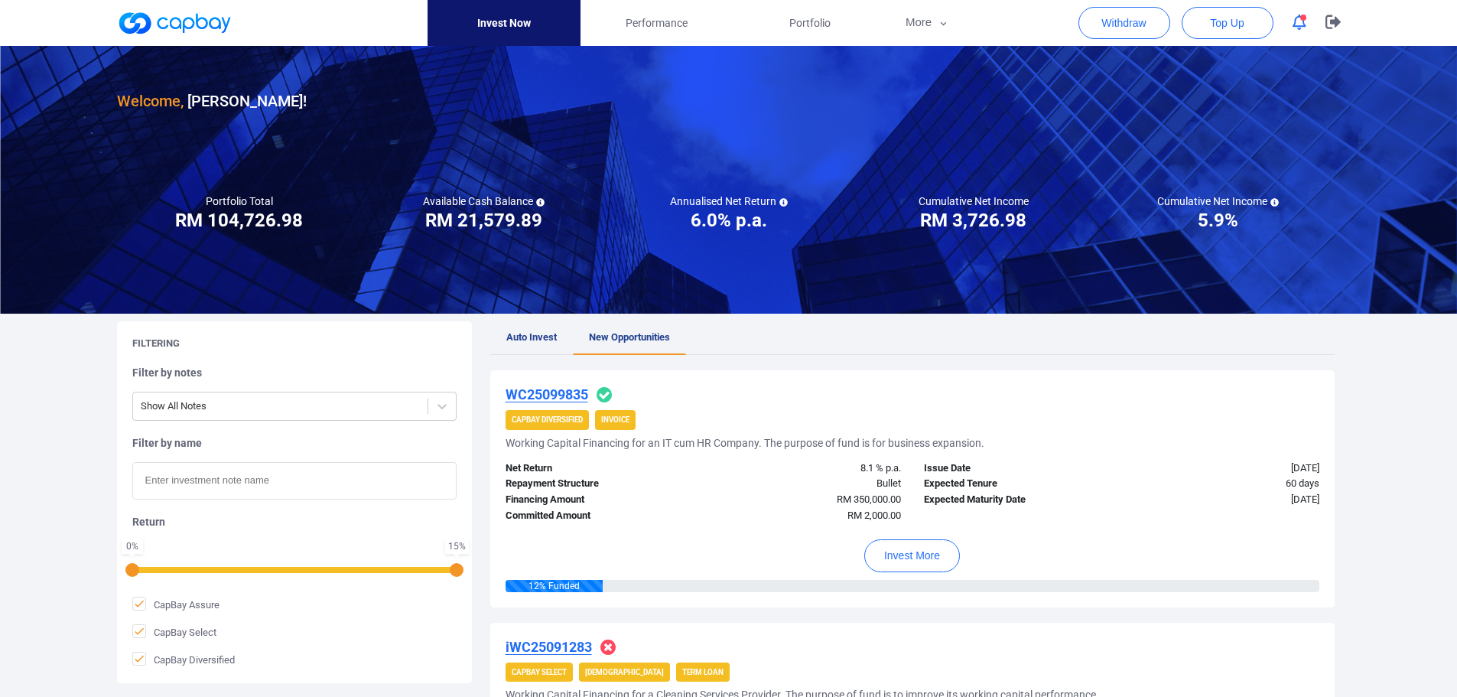
click at [1297, 28] on icon "button" at bounding box center [1300, 23] width 14 height 16
click at [1331, 24] on icon "button" at bounding box center [1333, 22] width 15 height 14
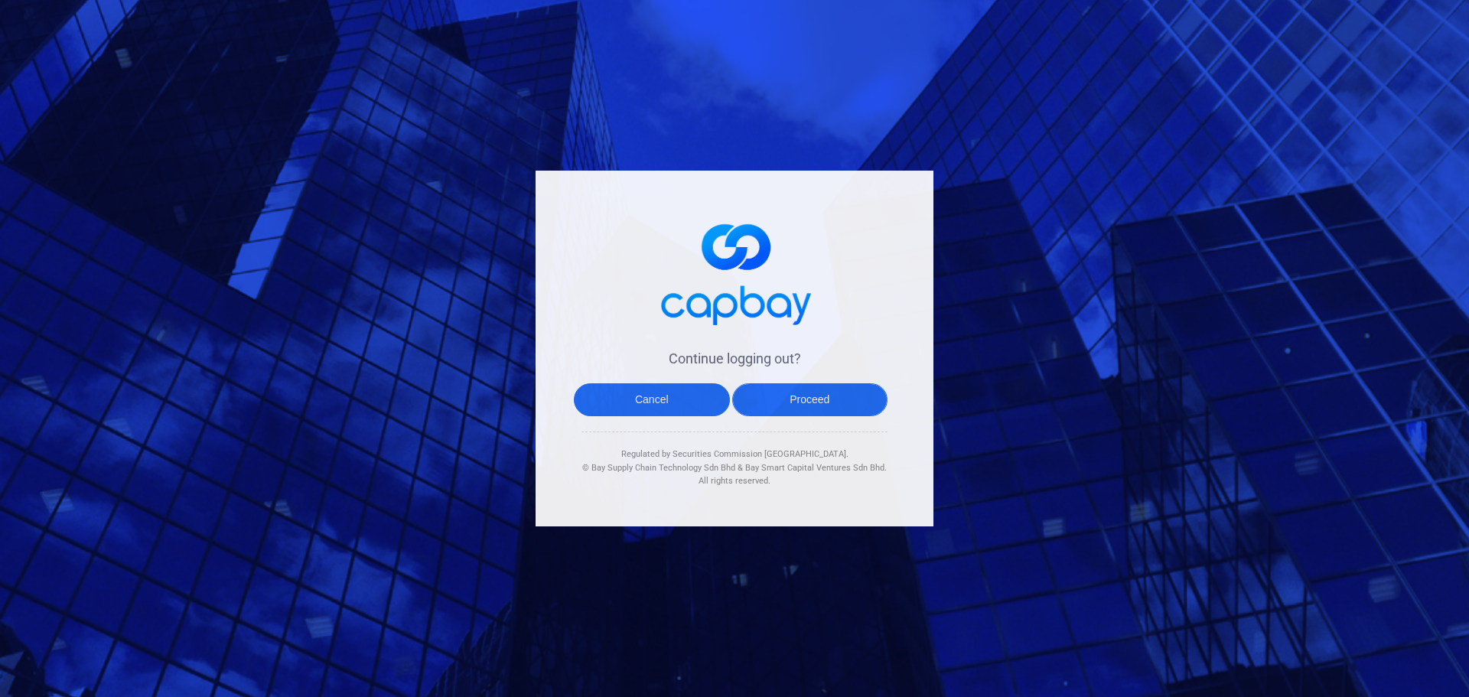
click at [813, 402] on button "Proceed" at bounding box center [810, 399] width 156 height 33
